Goal: Navigation & Orientation: Find specific page/section

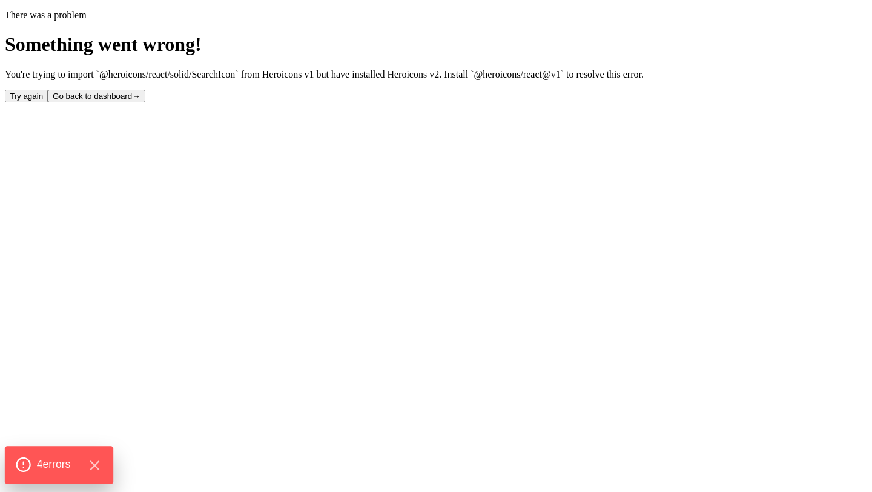
click at [39, 469] on span "4 error s" at bounding box center [54, 465] width 34 height 16
